Goal: Navigation & Orientation: Find specific page/section

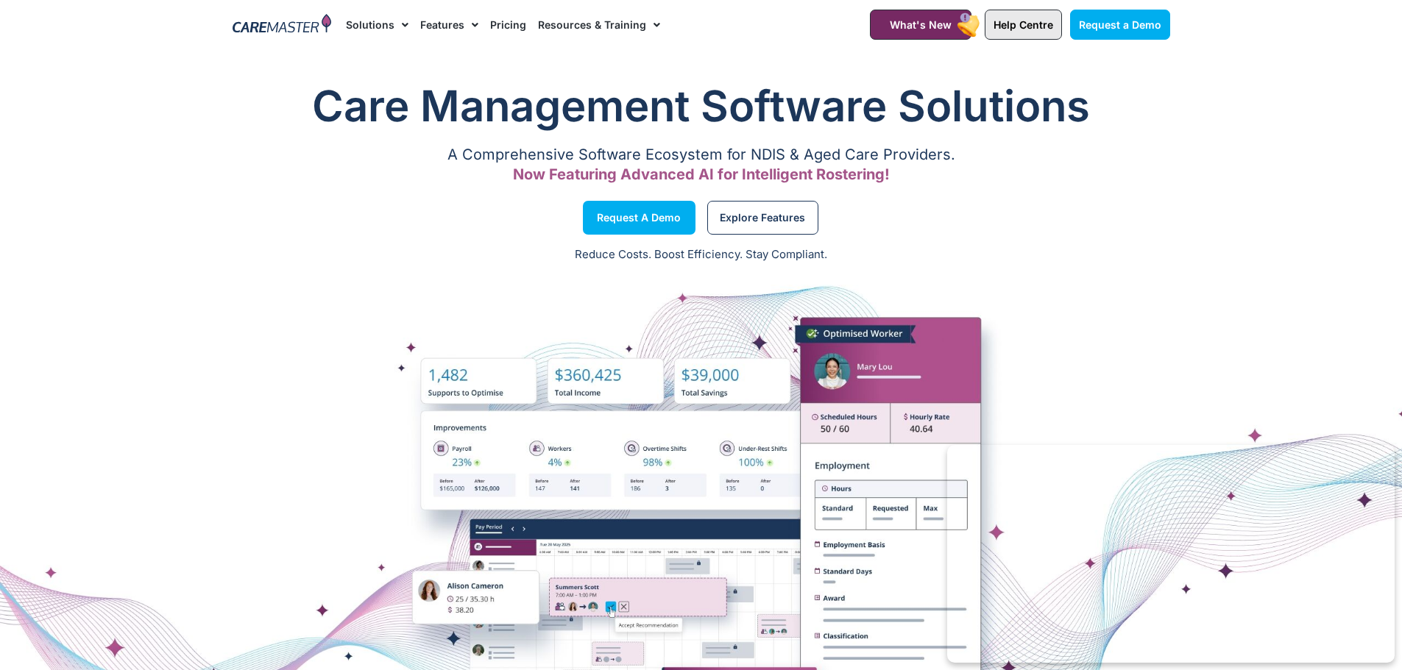
click at [1028, 32] on link "Help Centre" at bounding box center [1023, 25] width 77 height 30
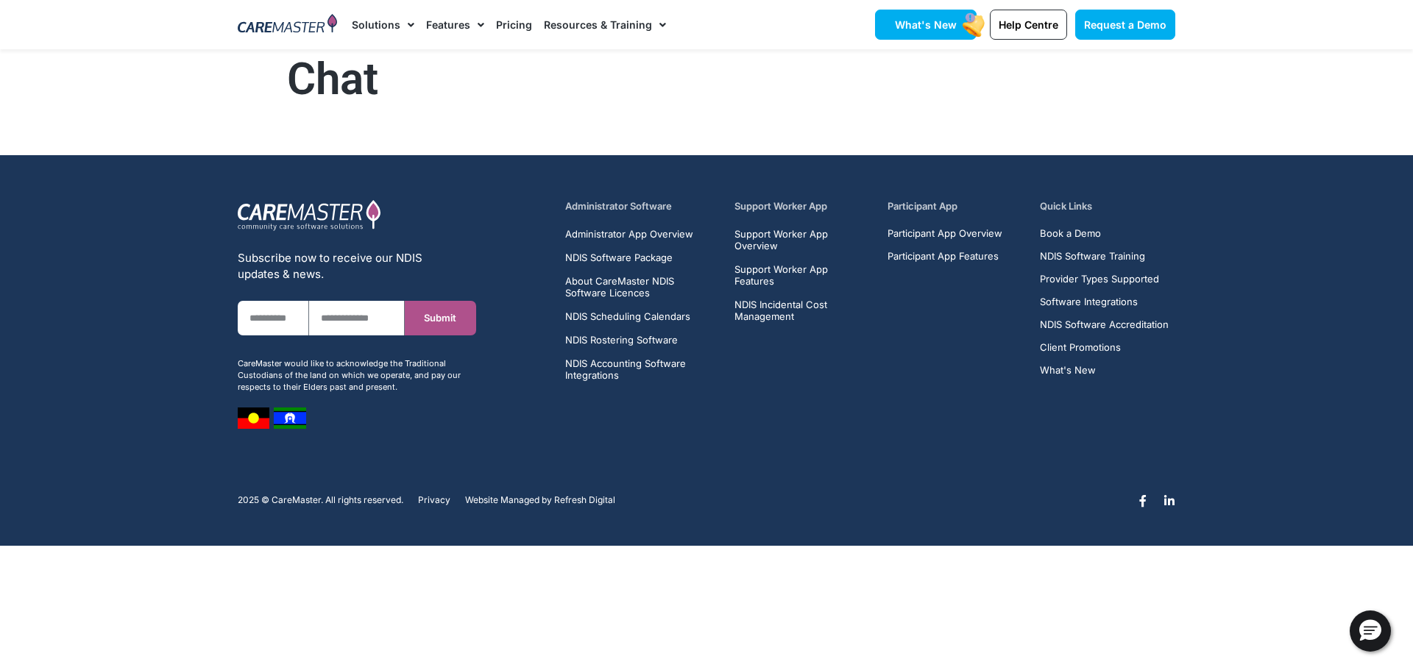
click at [949, 23] on span "What's New" at bounding box center [926, 24] width 62 height 13
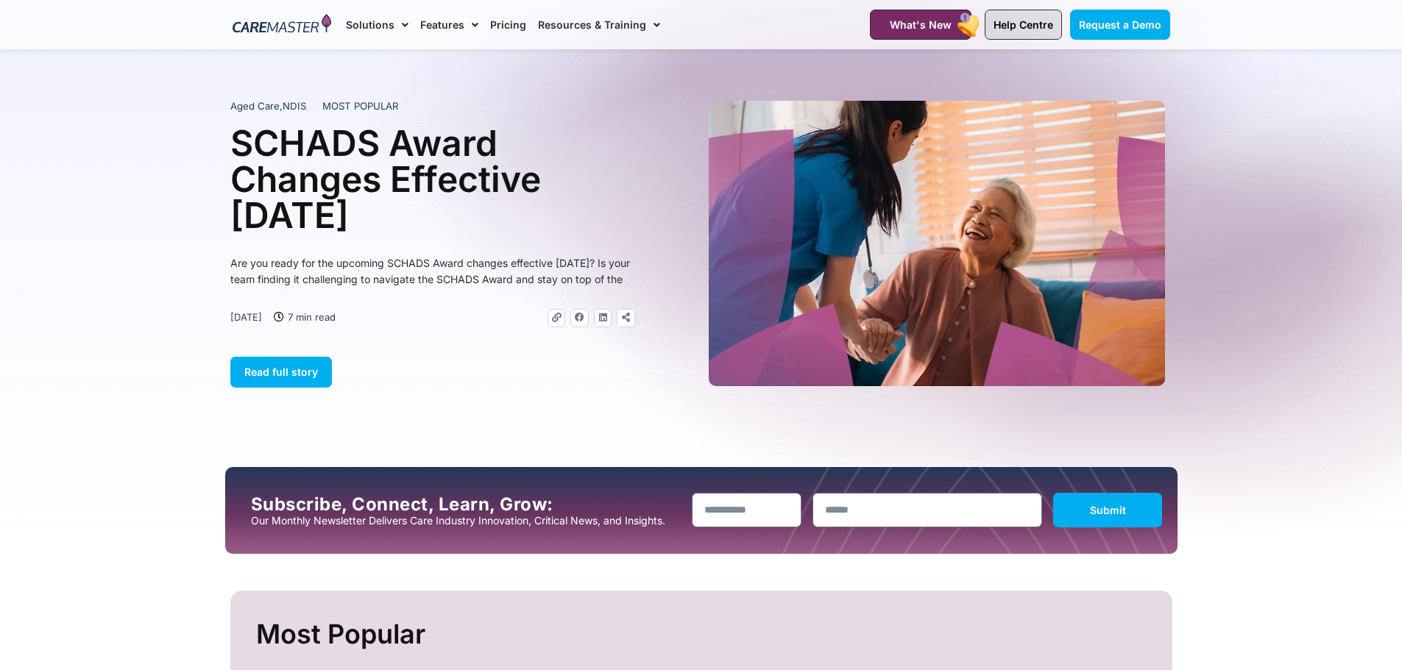
click at [1026, 25] on span "Help Centre" at bounding box center [1024, 24] width 60 height 13
